Goal: Information Seeking & Learning: Learn about a topic

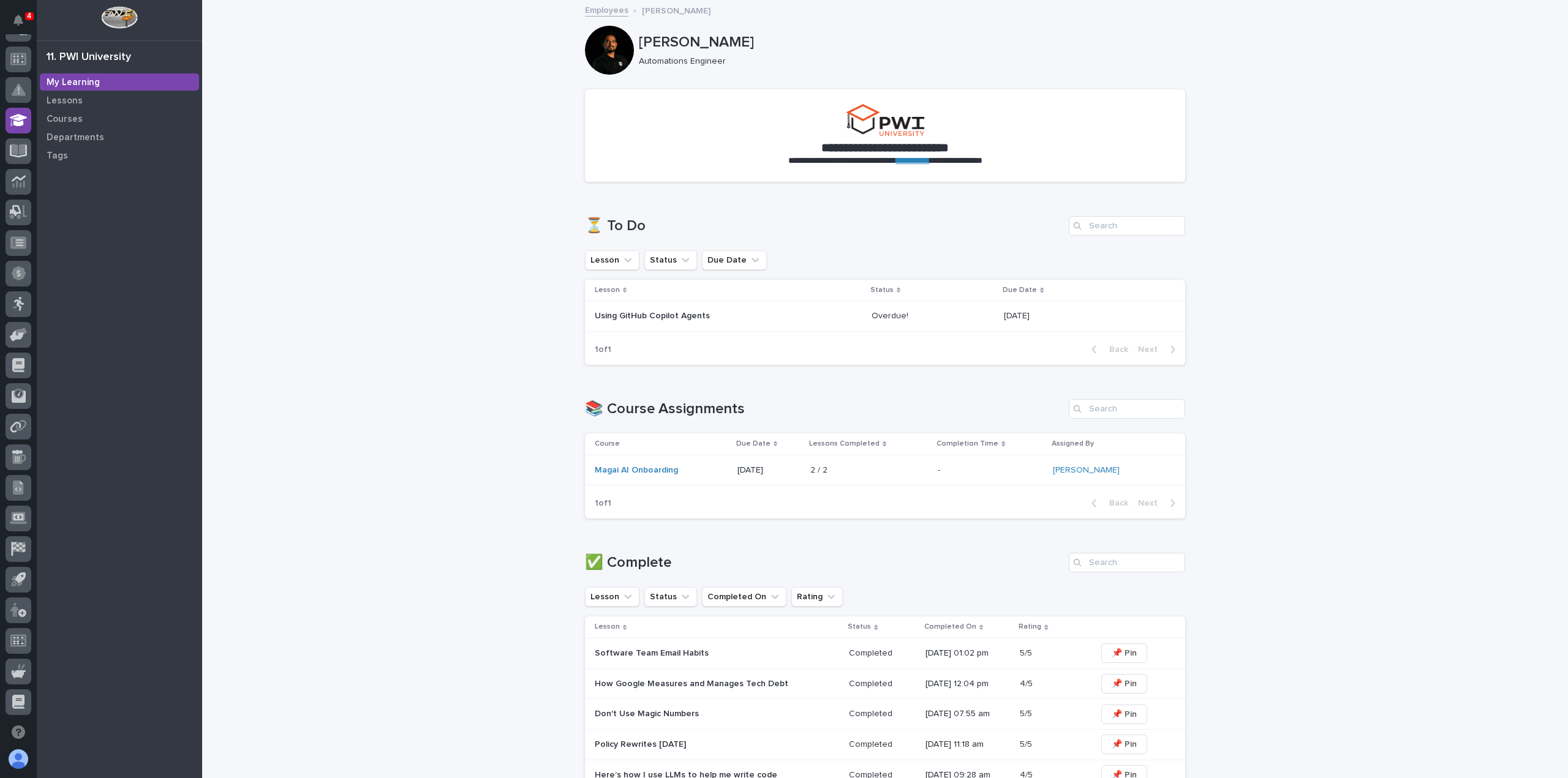
click at [588, 7] on link "Employees" at bounding box center [606, 9] width 43 height 14
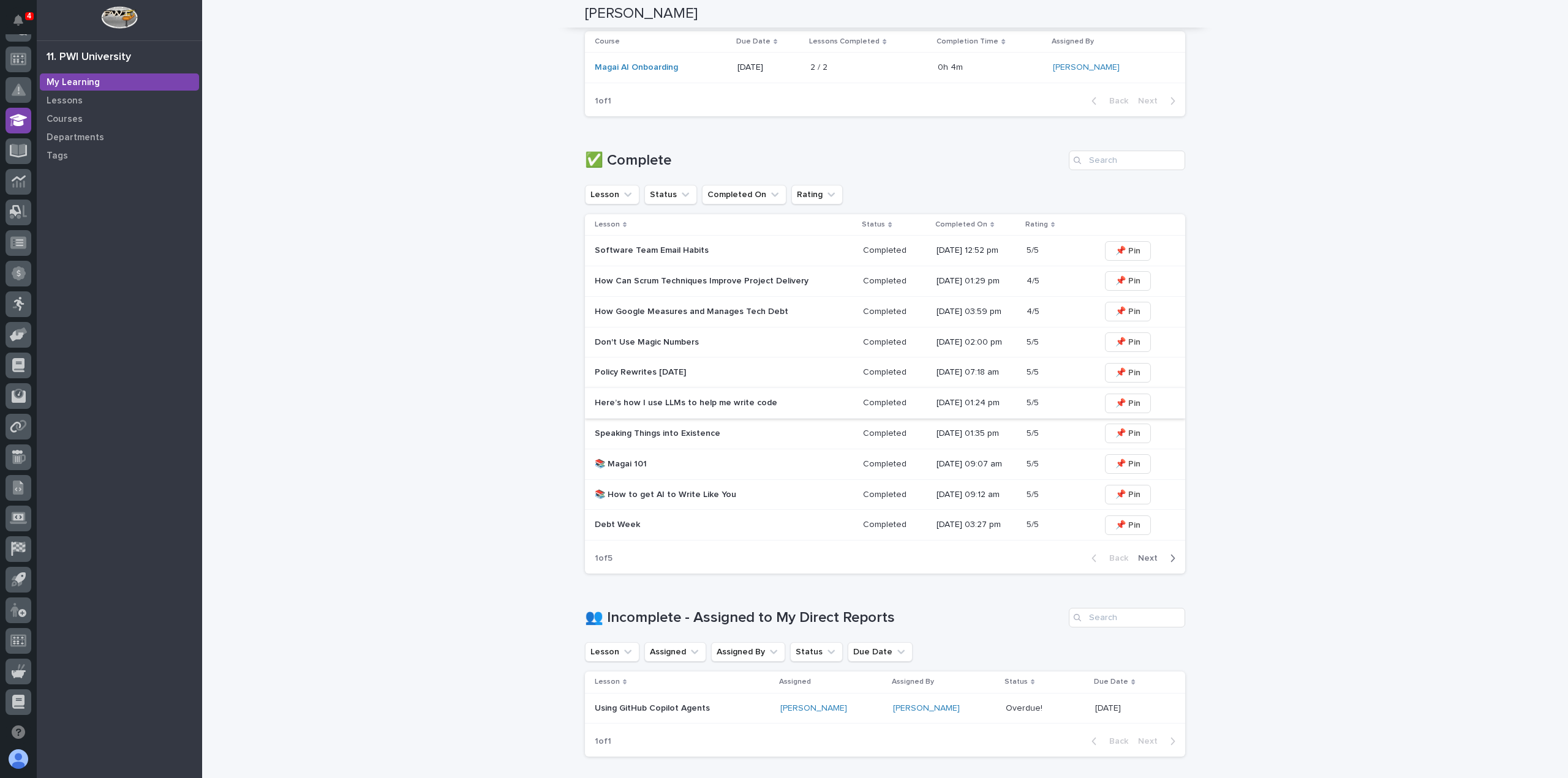
scroll to position [599, 0]
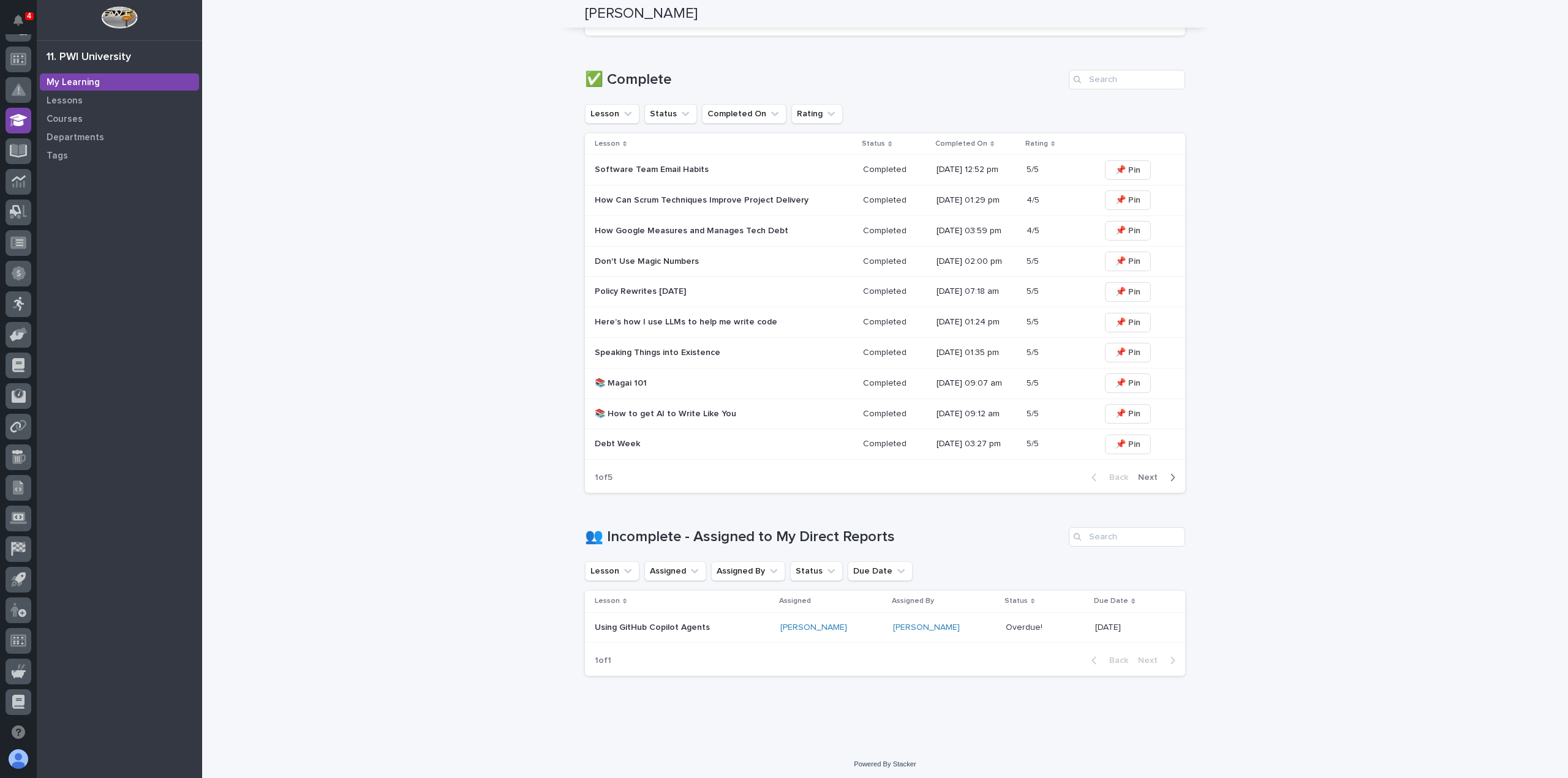
click at [661, 626] on p "Using GitHub Copilot Agents" at bounding box center [682, 627] width 176 height 10
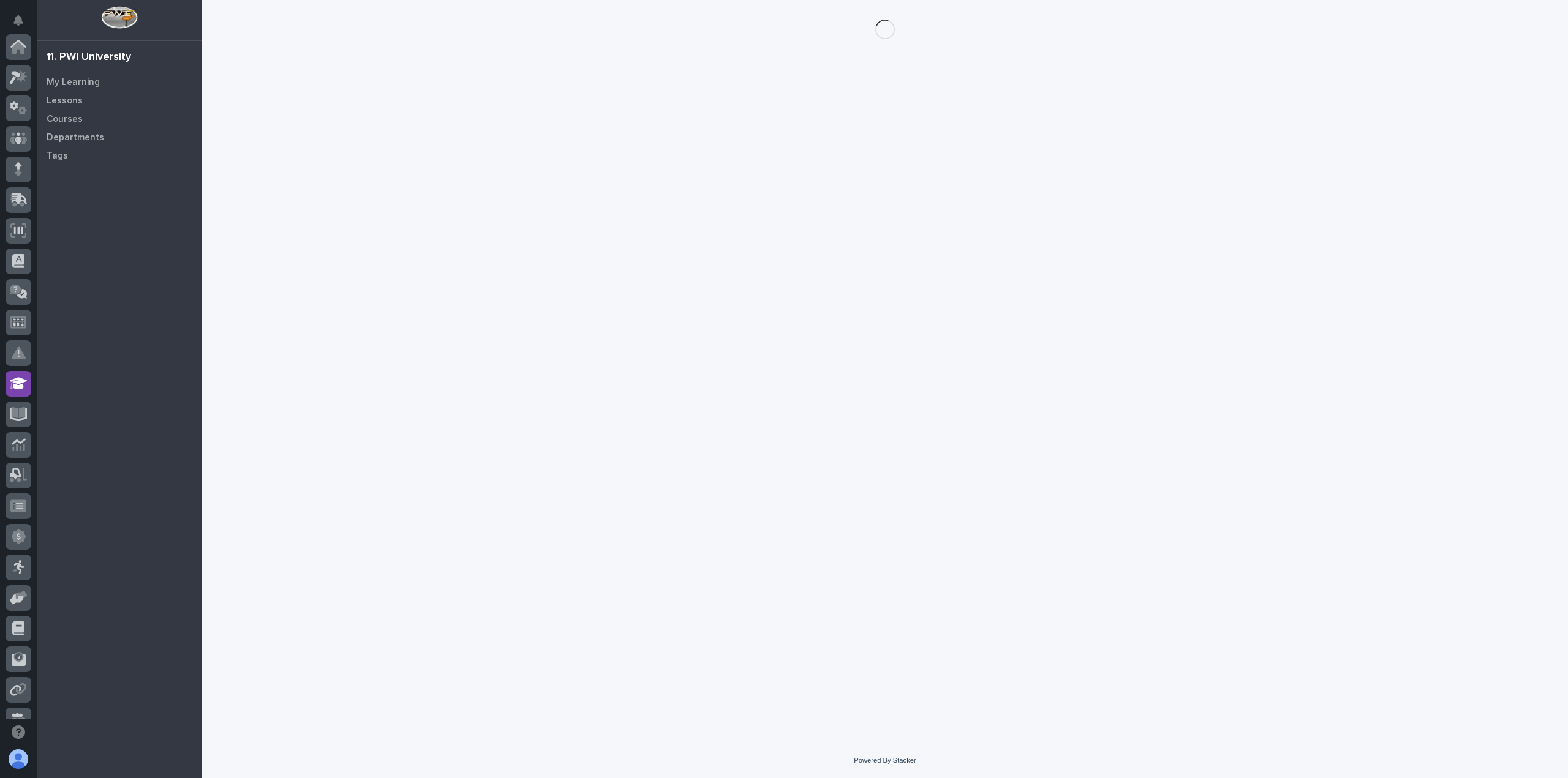
scroll to position [263, 0]
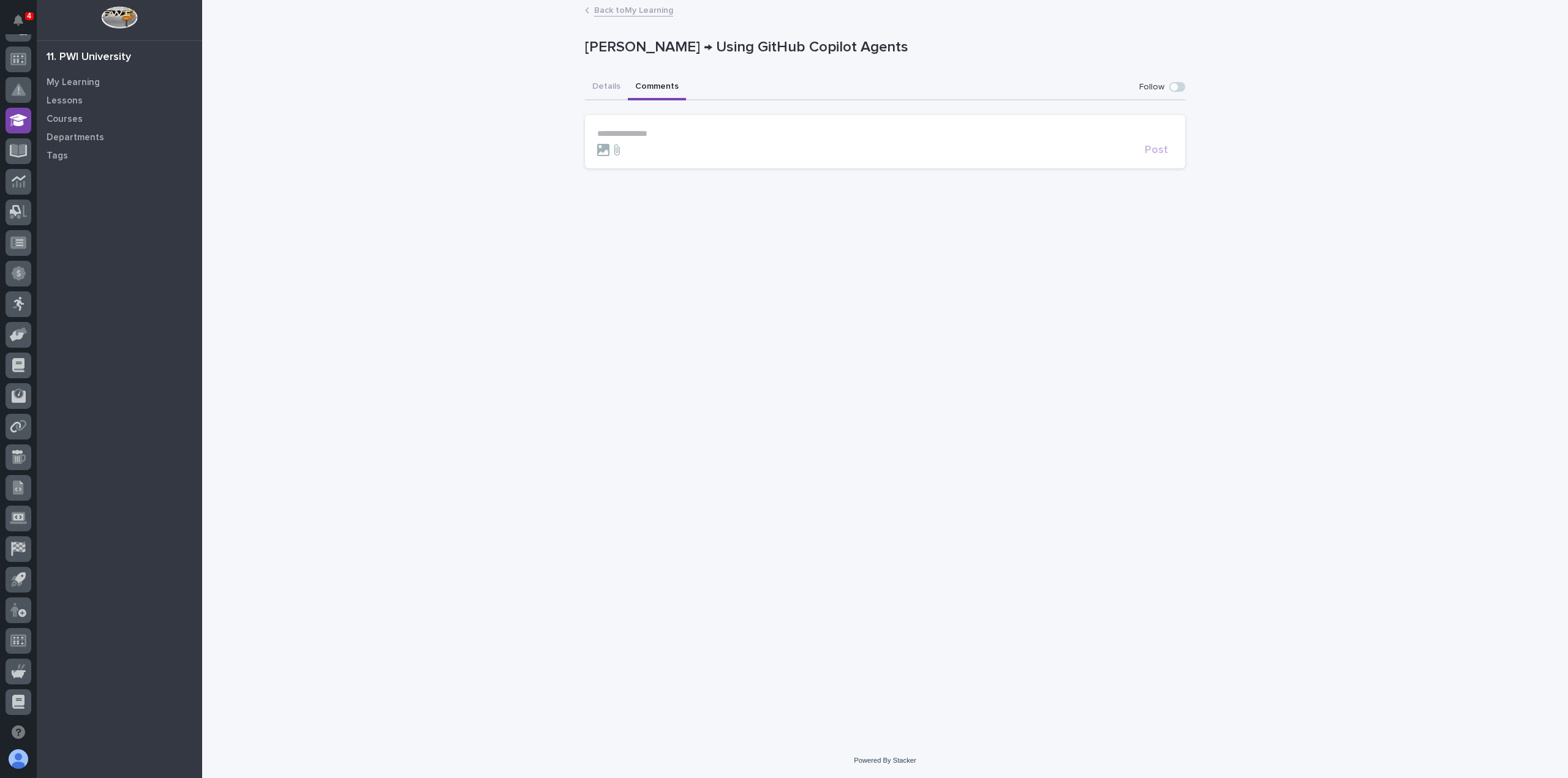
click at [655, 85] on button "Comments" at bounding box center [657, 88] width 58 height 26
click at [607, 81] on button "Details" at bounding box center [606, 88] width 43 height 26
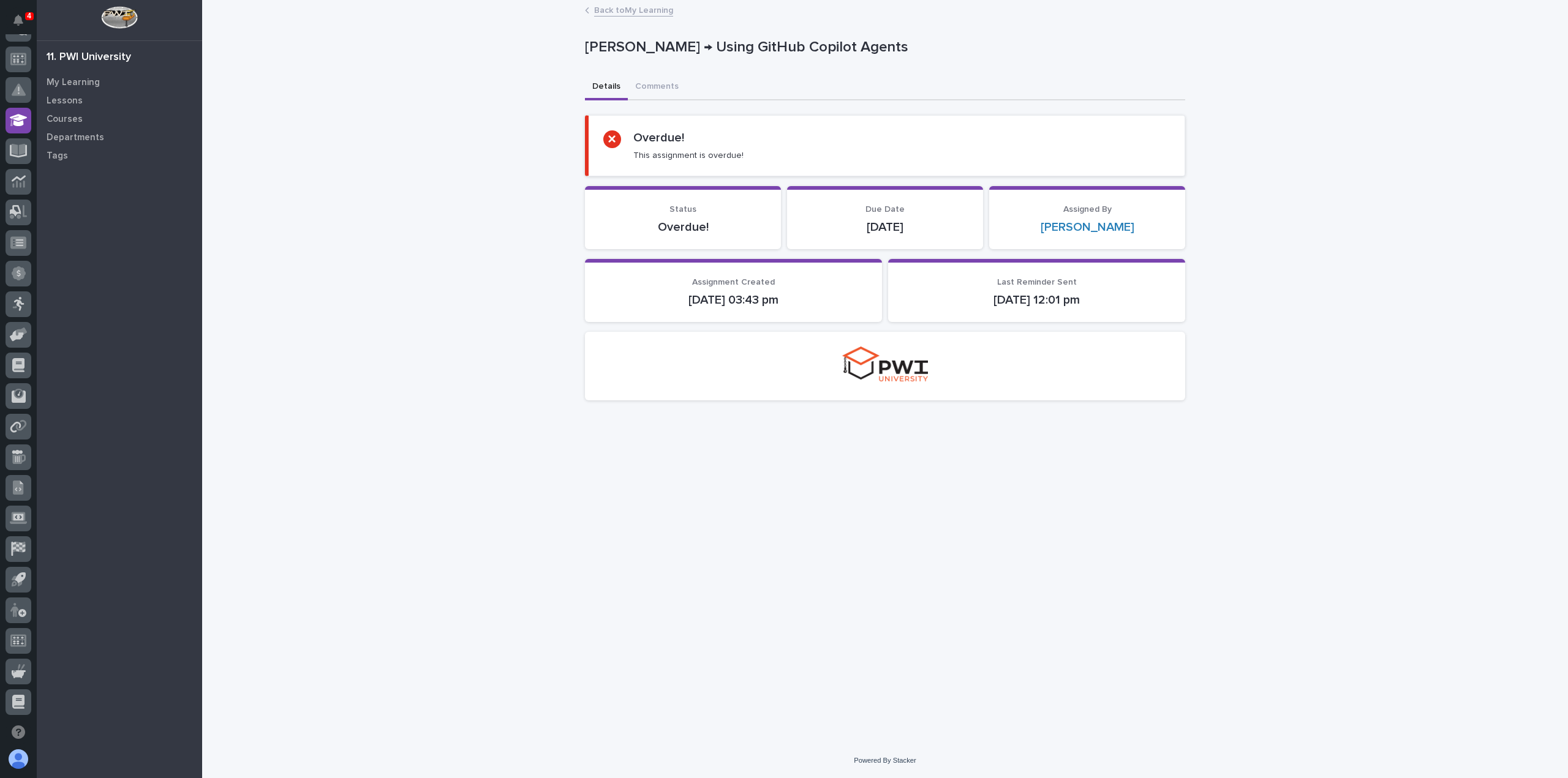
click at [617, 13] on link "Back to My Learning" at bounding box center [633, 9] width 79 height 14
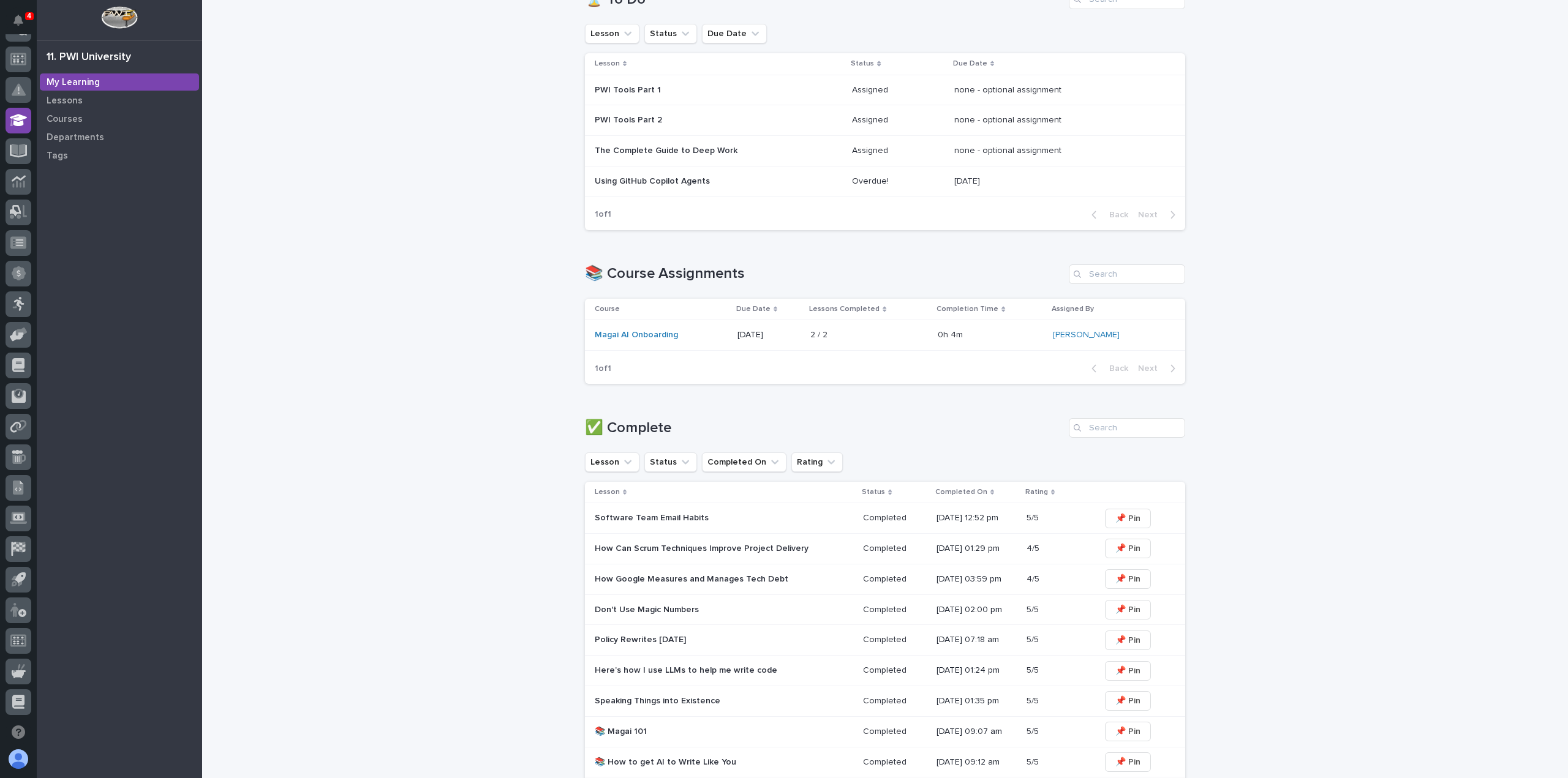
scroll to position [599, 0]
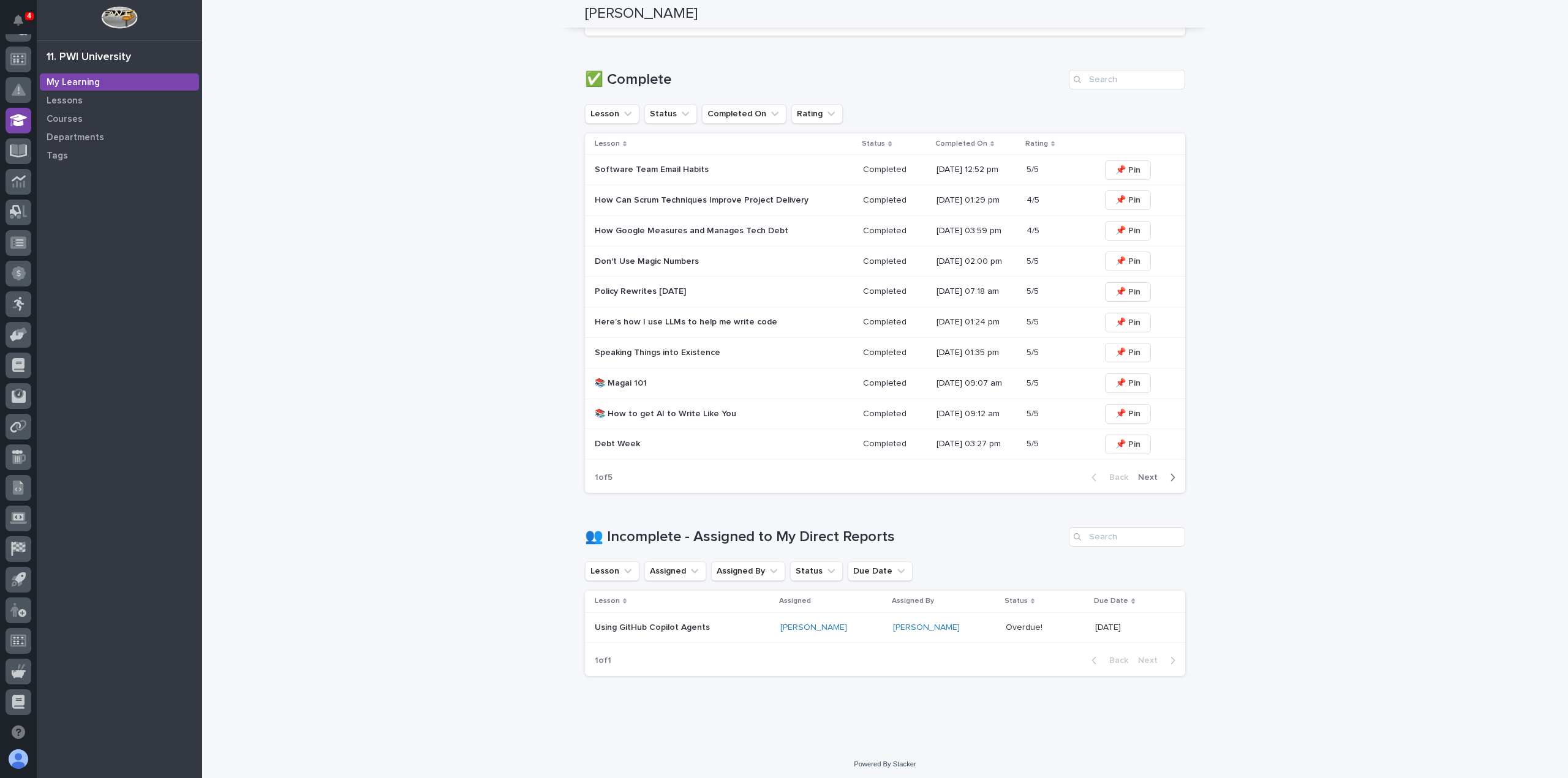
click at [655, 620] on div "Using GitHub Copilot Agents" at bounding box center [682, 626] width 176 height 13
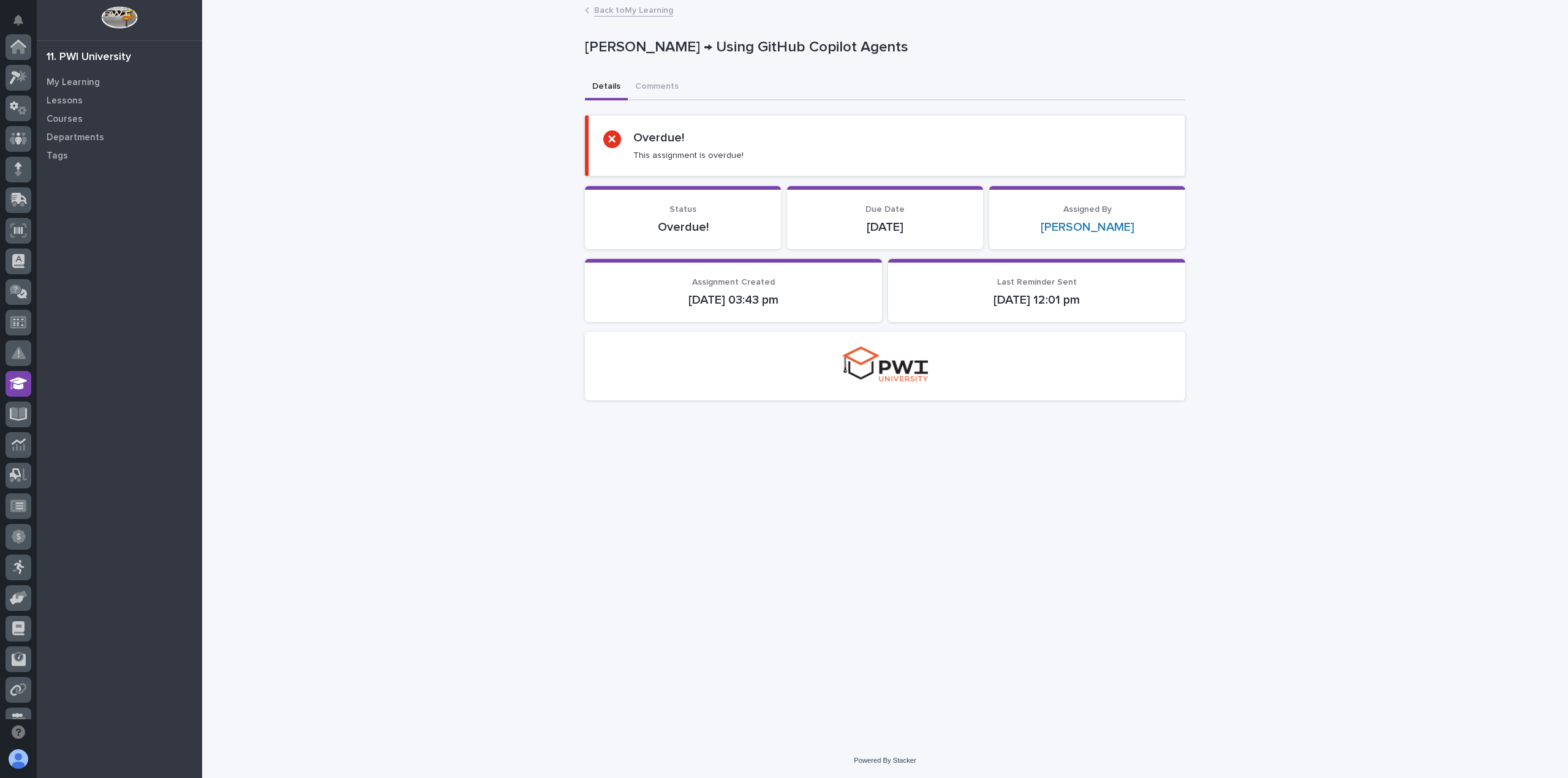
scroll to position [263, 0]
click at [612, 135] on icon at bounding box center [612, 139] width 9 height 9
click at [630, 13] on link "Back to My Learning" at bounding box center [633, 9] width 79 height 14
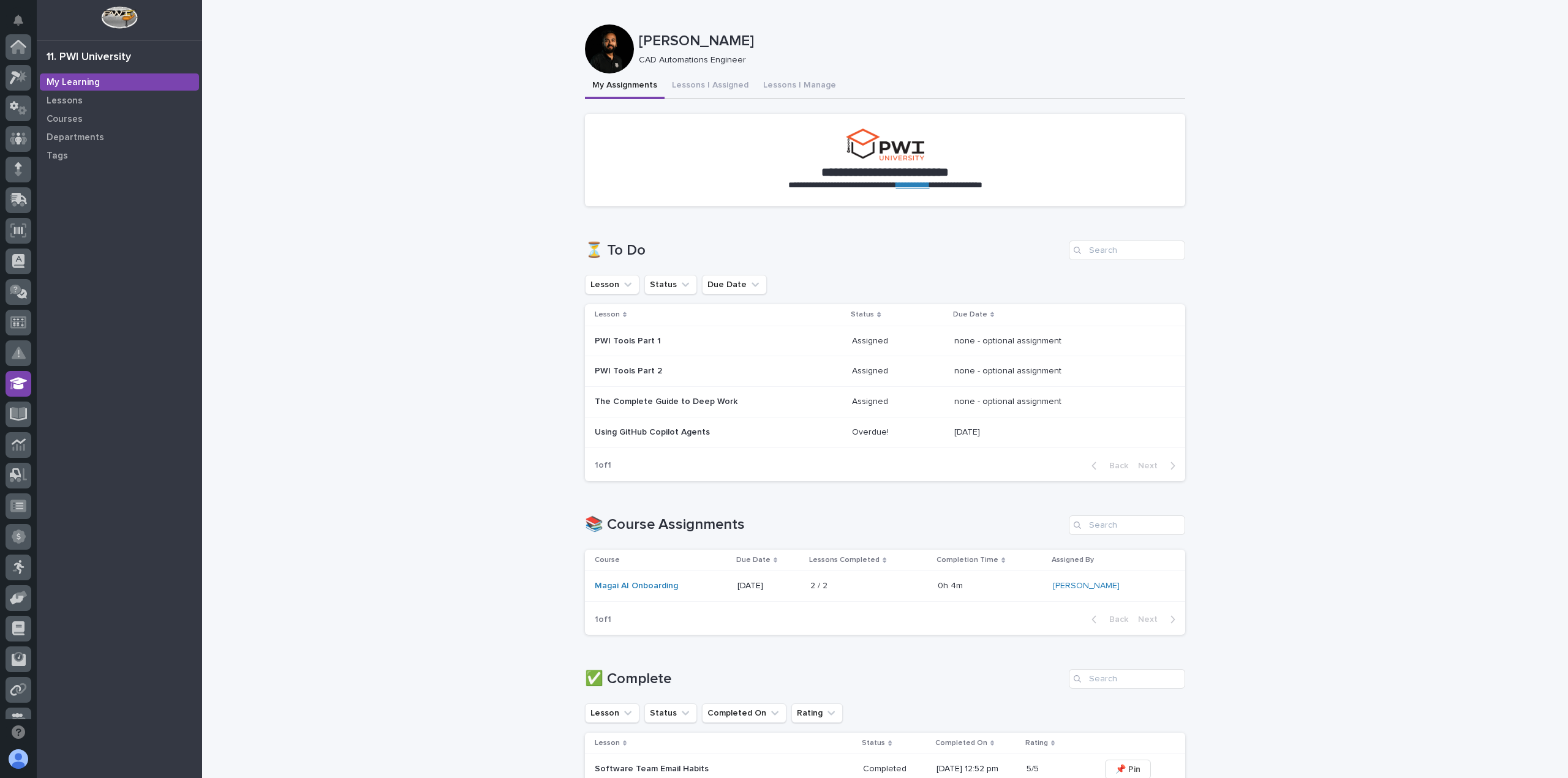
scroll to position [263, 0]
click at [667, 427] on p "Using GitHub Copilot Agents" at bounding box center [701, 432] width 214 height 10
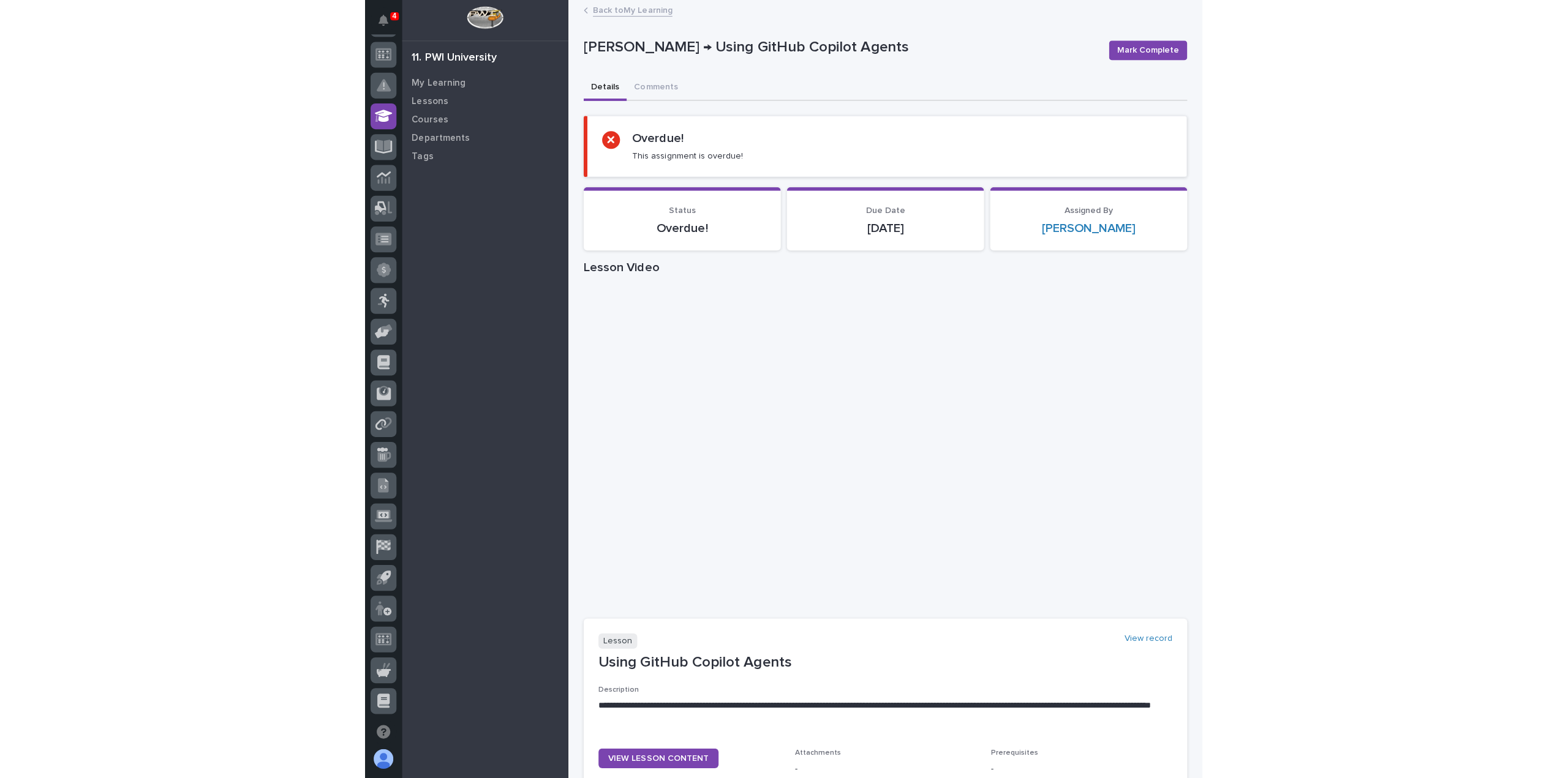
scroll to position [263, 0]
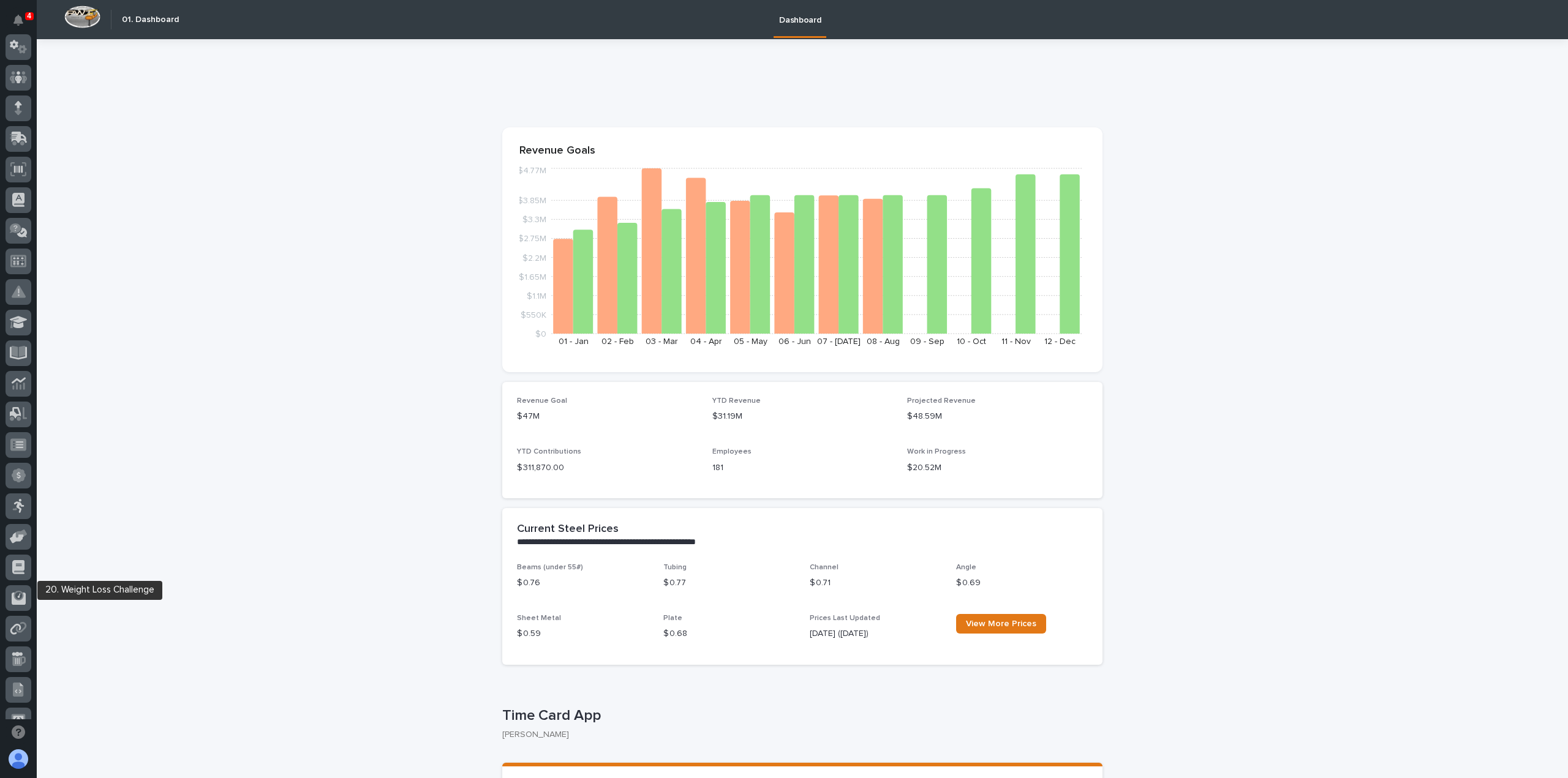
scroll to position [245, 0]
click at [20, 569] on icon at bounding box center [19, 565] width 12 height 10
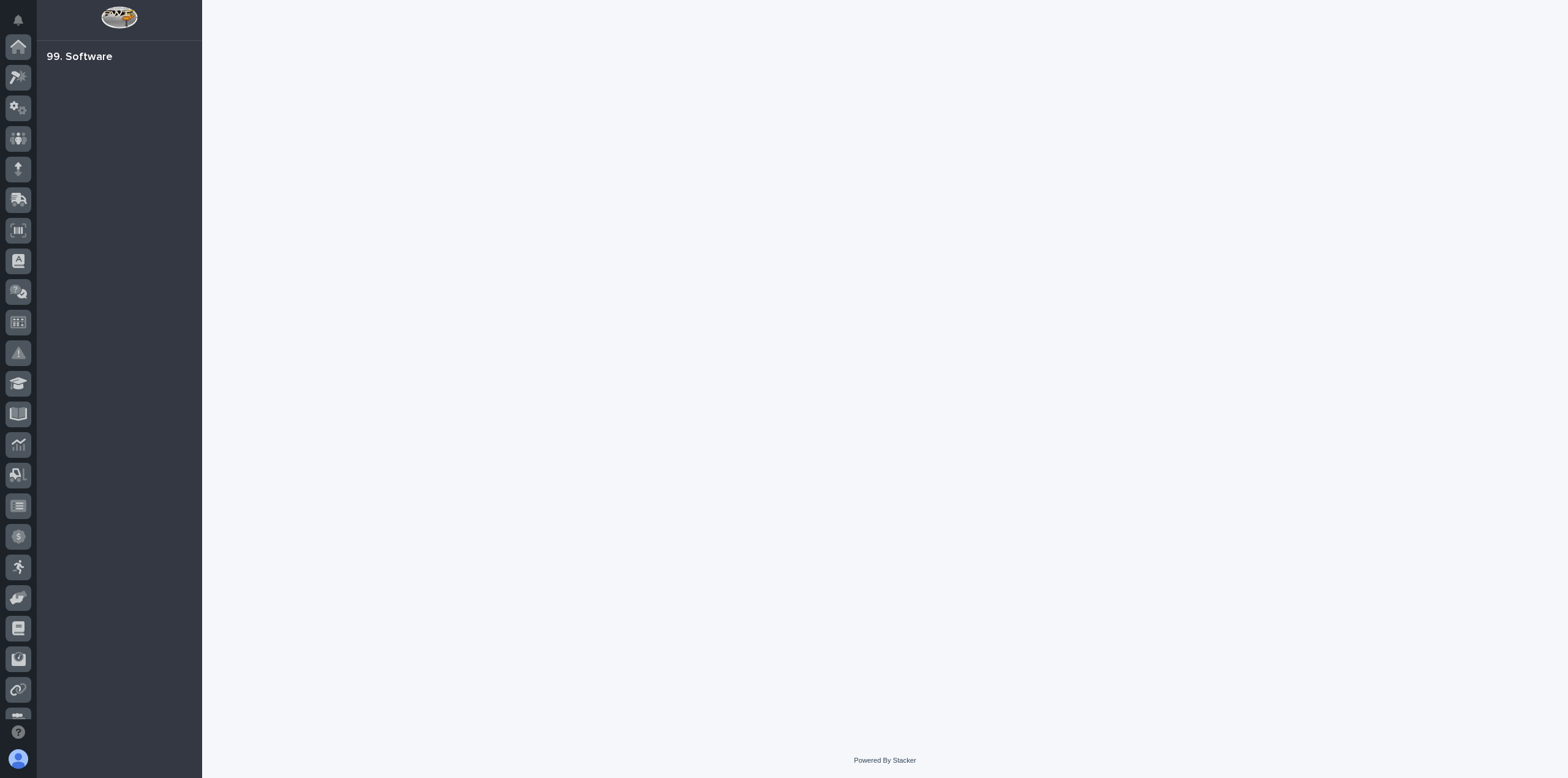
scroll to position [263, 0]
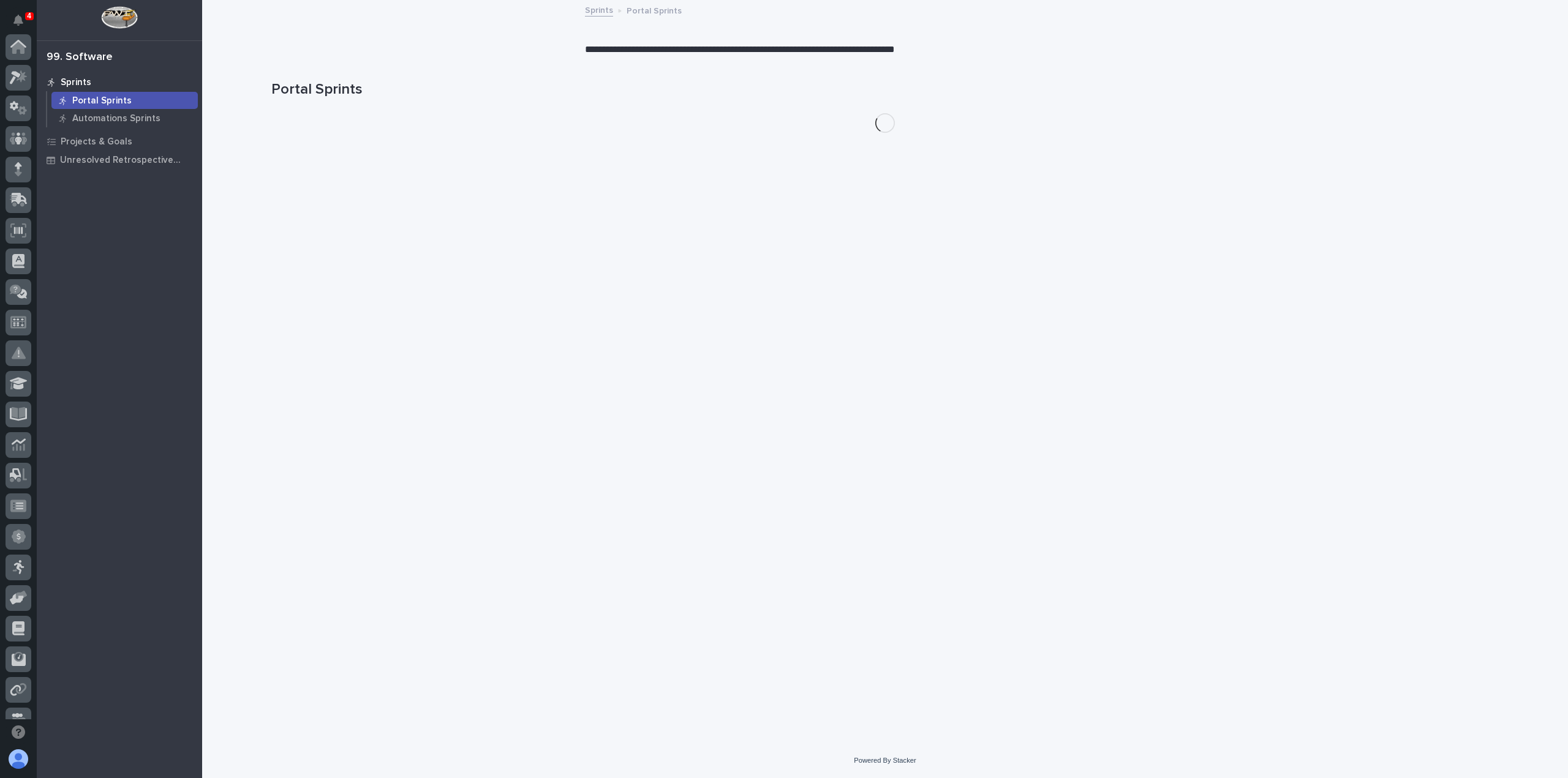
scroll to position [263, 0]
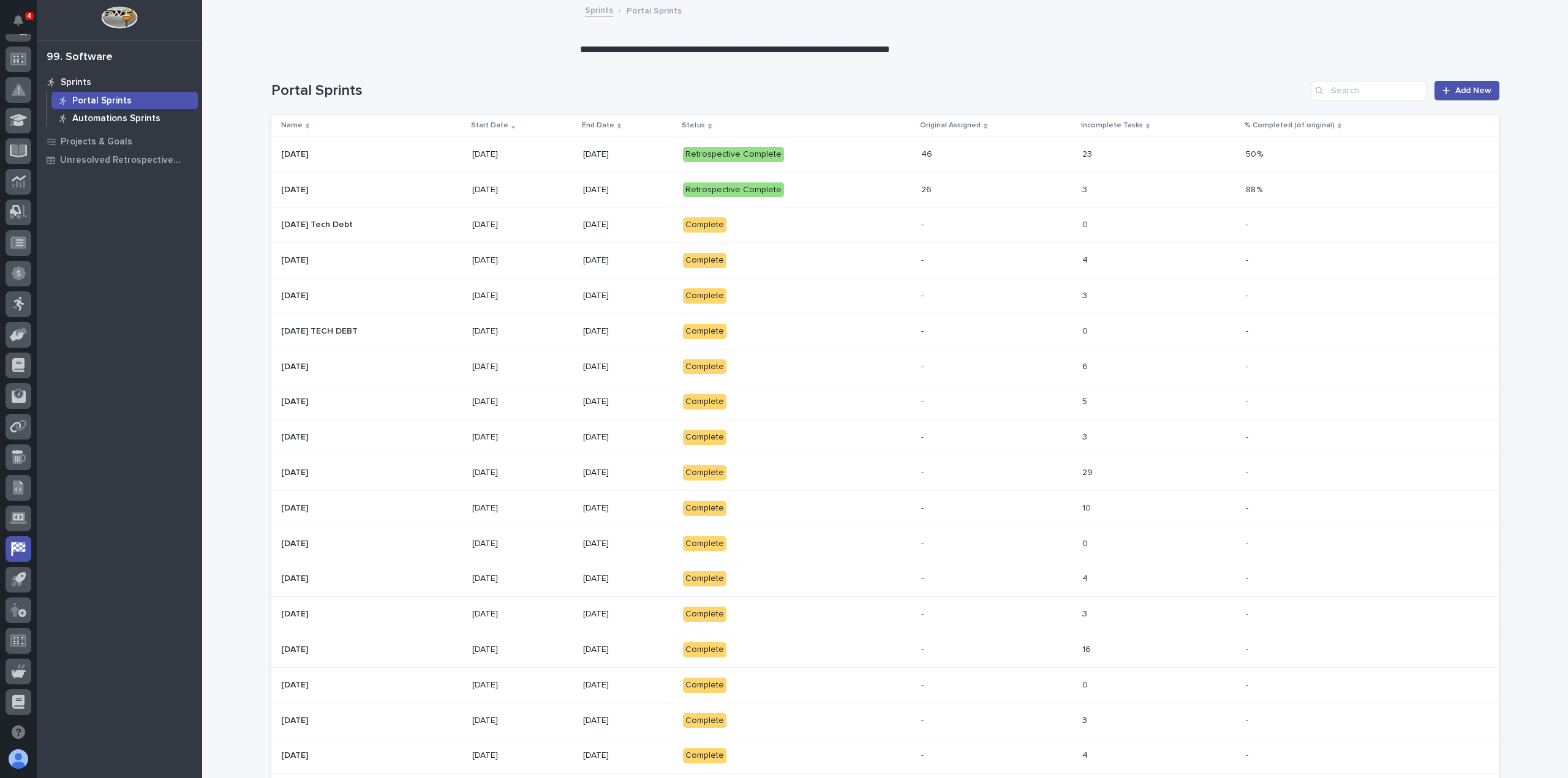
click at [130, 117] on p "Automations Sprints" at bounding box center [116, 119] width 88 height 11
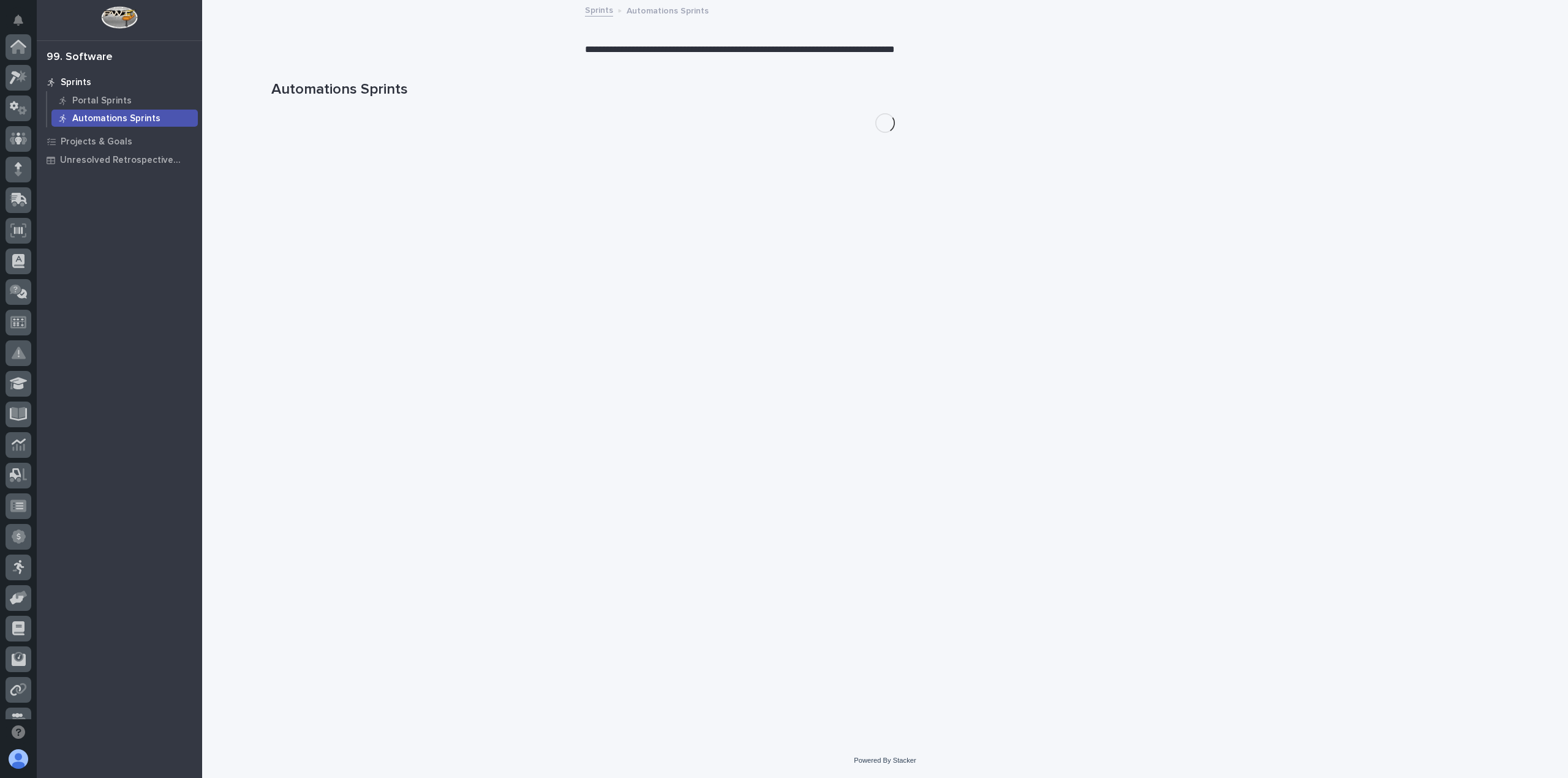
scroll to position [263, 0]
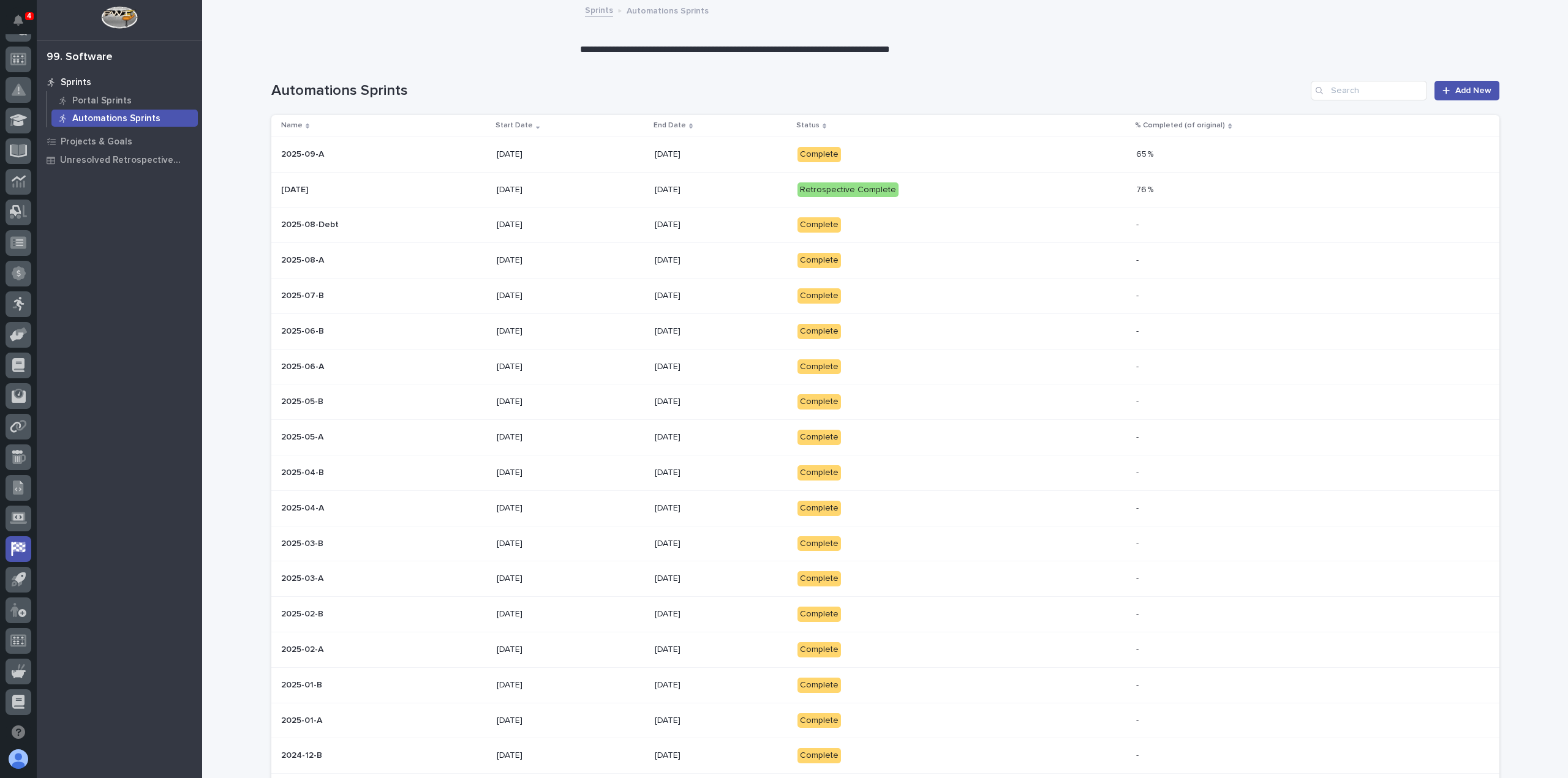
click at [888, 150] on p "Complete" at bounding box center [904, 154] width 214 height 15
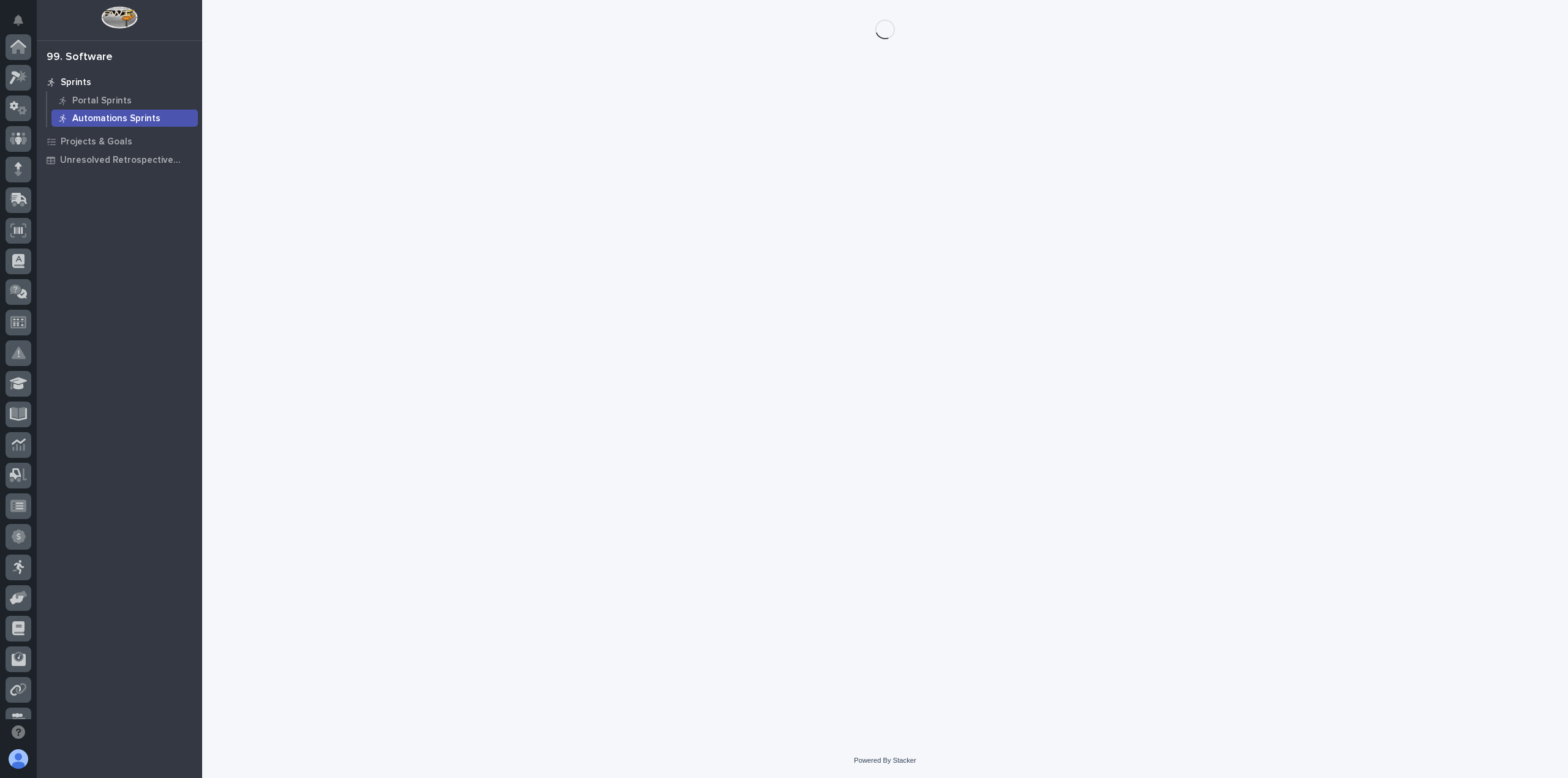
scroll to position [263, 0]
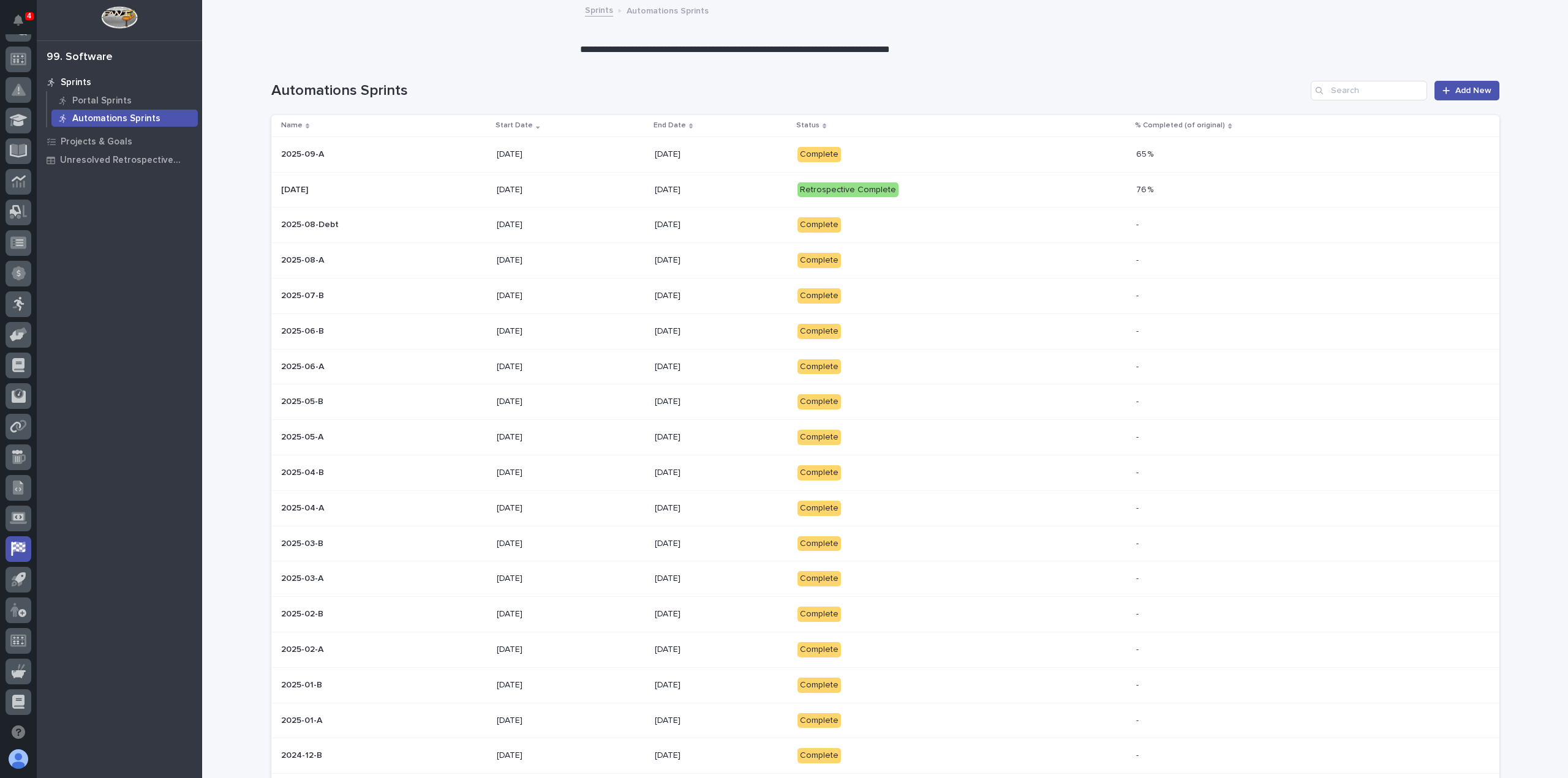
click at [968, 154] on p "Complete" at bounding box center [904, 154] width 214 height 15
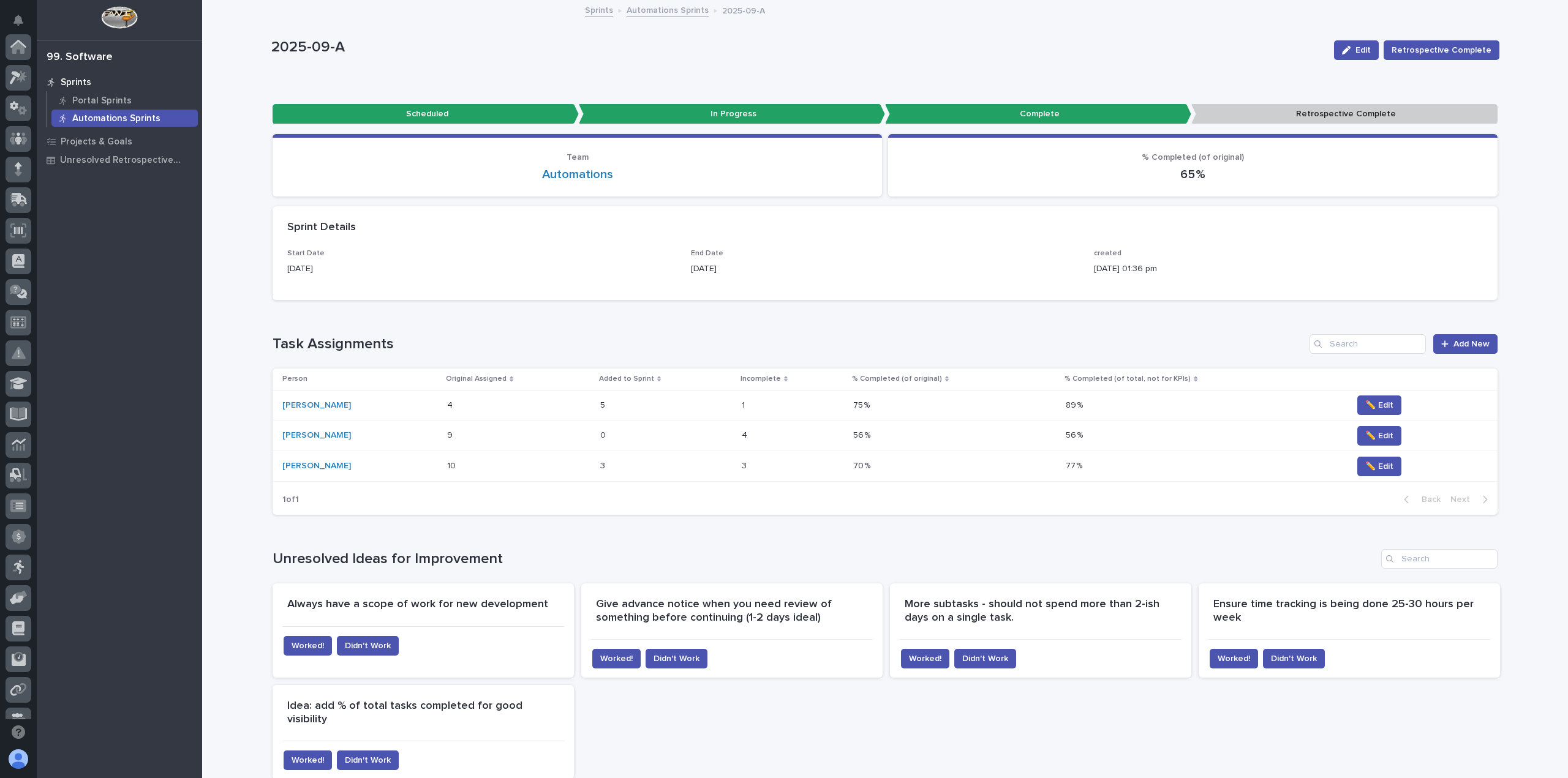
scroll to position [263, 0]
